Goal: Check status: Check status

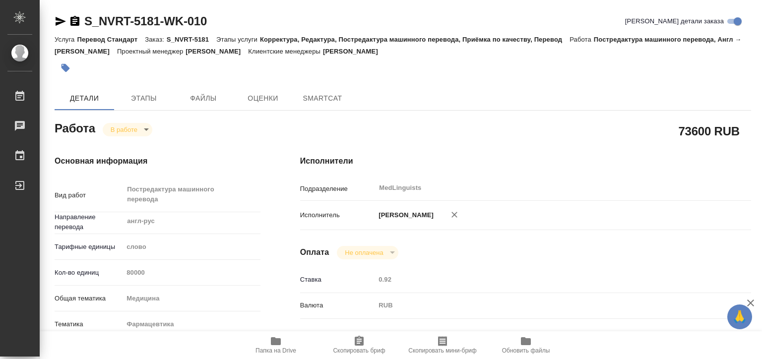
type textarea "x"
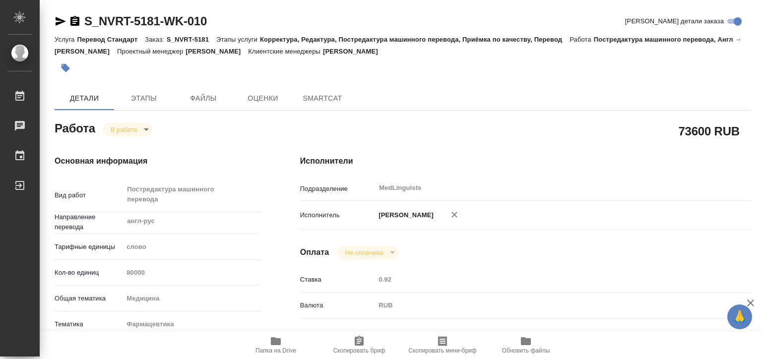
type textarea "x"
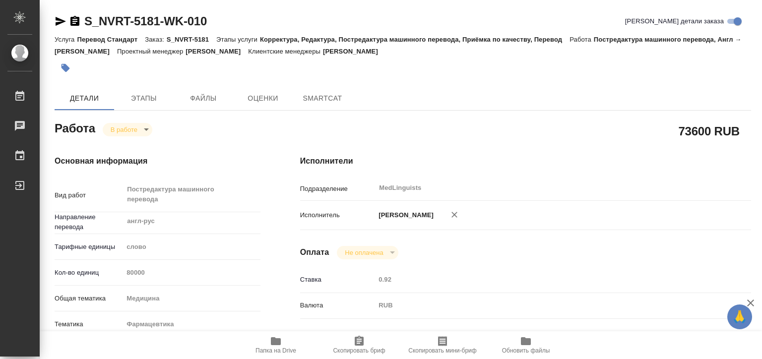
type textarea "x"
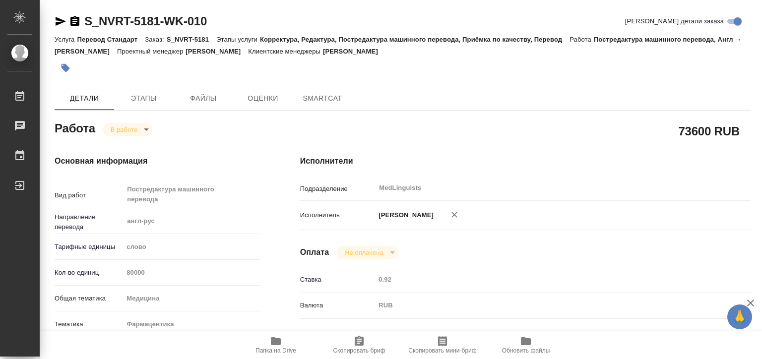
type textarea "x"
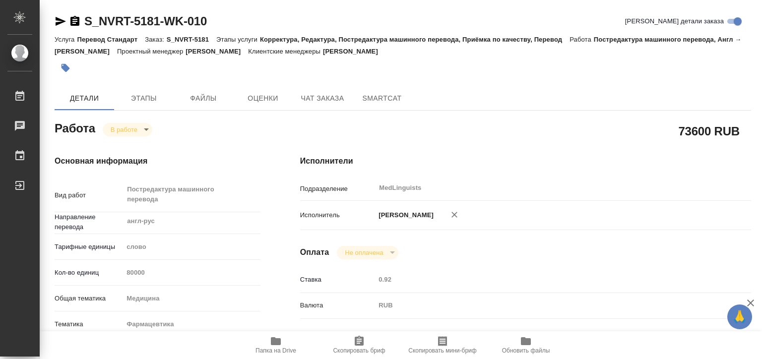
type textarea "x"
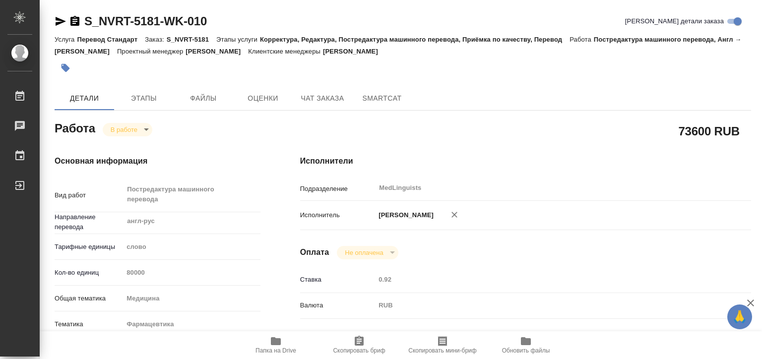
type textarea "x"
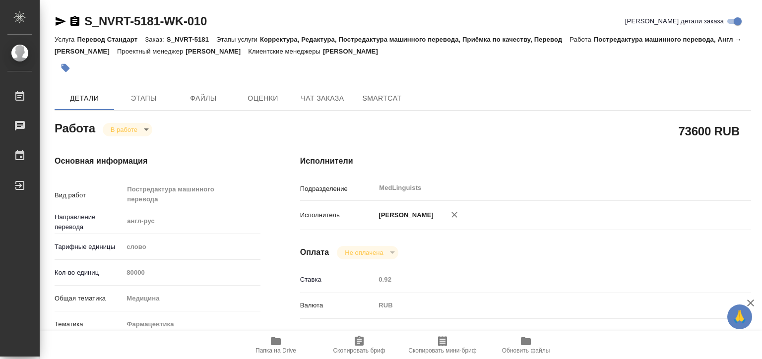
click at [286, 349] on span "Папка на Drive" at bounding box center [275, 350] width 41 height 7
click at [63, 24] on icon "button" at bounding box center [61, 21] width 12 height 12
click at [129, 127] on body "🙏 .cls-1 fill:#fff; AWATERA [PERSON_NAME] 0 Чаты График Выйти S_NVRT-5181-WK-01…" at bounding box center [381, 179] width 762 height 359
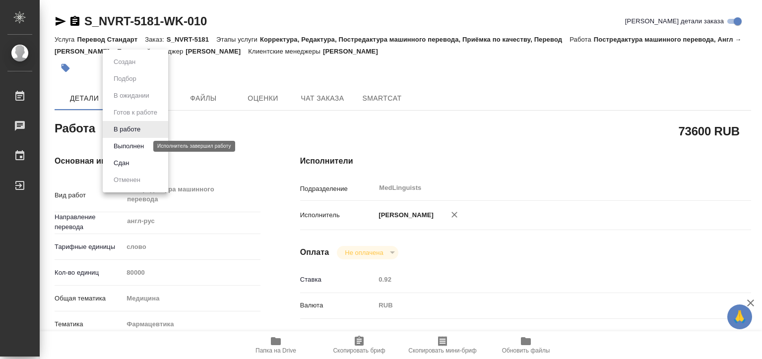
click at [131, 145] on button "Выполнен" at bounding box center [129, 146] width 36 height 11
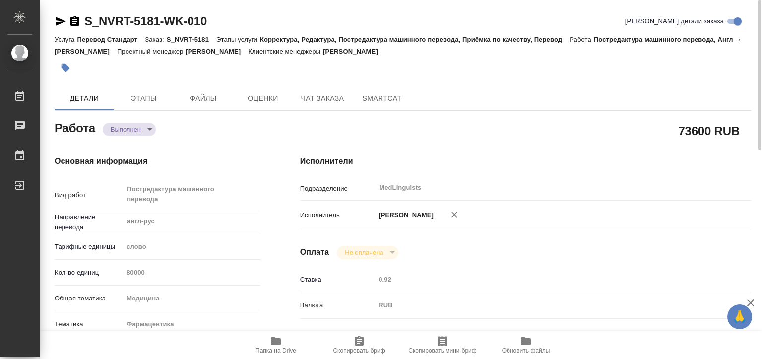
type textarea "x"
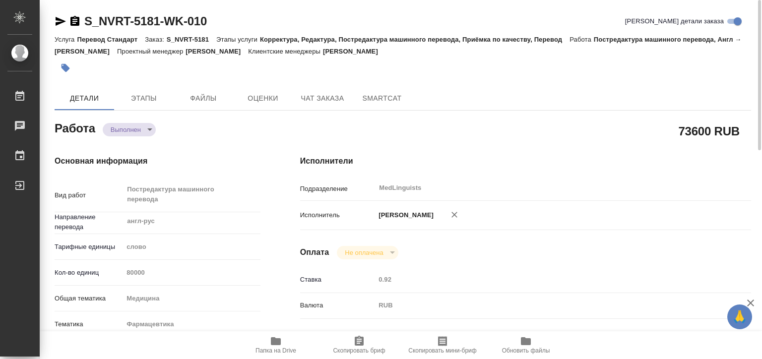
type textarea "x"
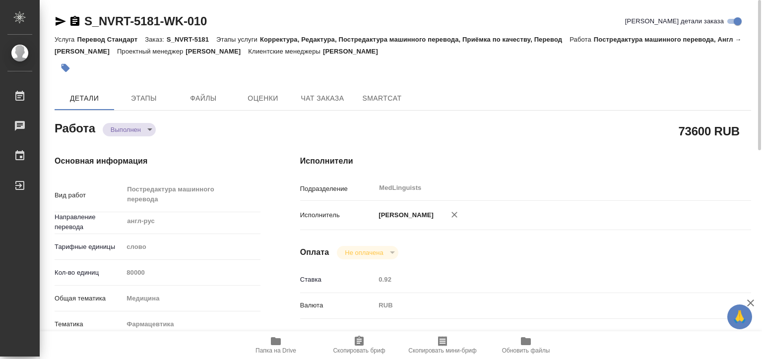
type textarea "x"
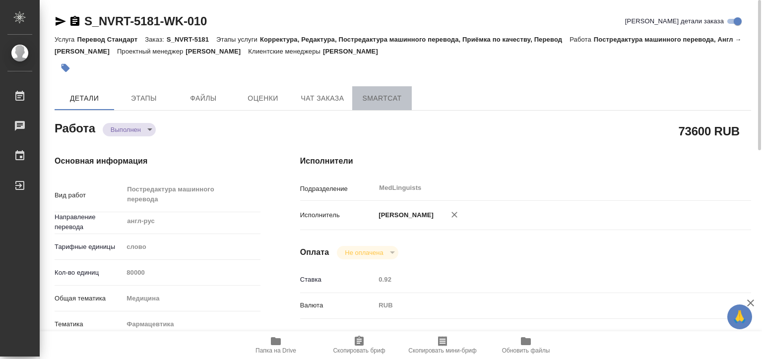
click at [380, 94] on span "SmartCat" at bounding box center [382, 98] width 48 height 12
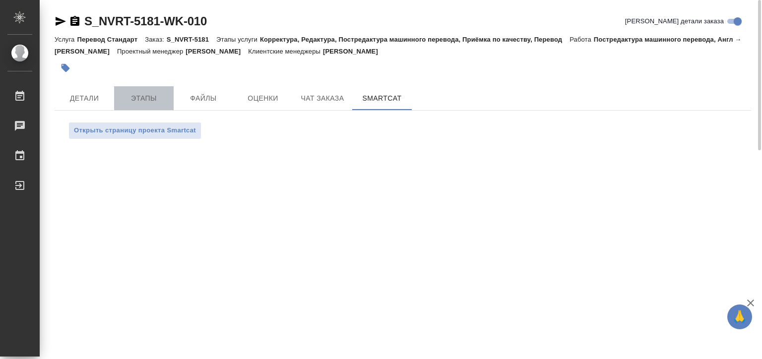
click at [129, 101] on span "Этапы" at bounding box center [144, 98] width 48 height 12
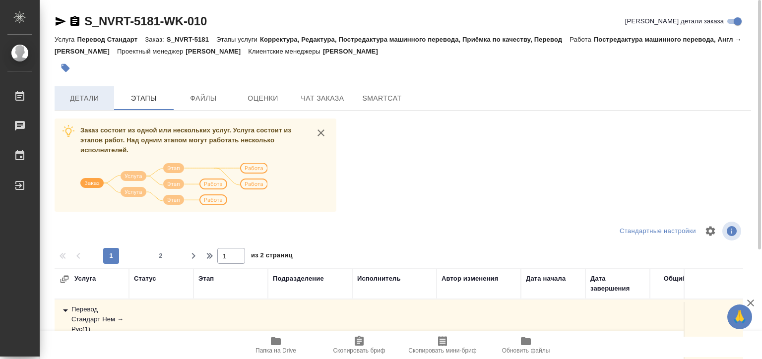
click at [82, 99] on span "Детали" at bounding box center [85, 98] width 48 height 12
